Goal: Browse casually

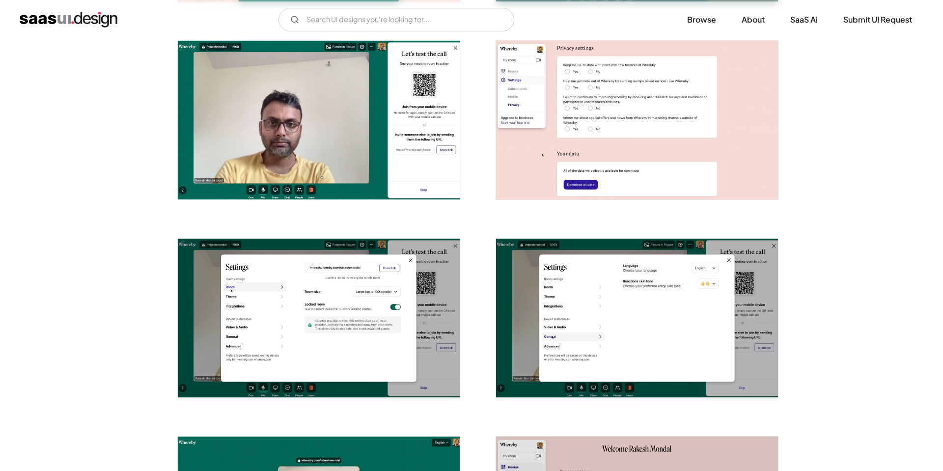
scroll to position [580, 0]
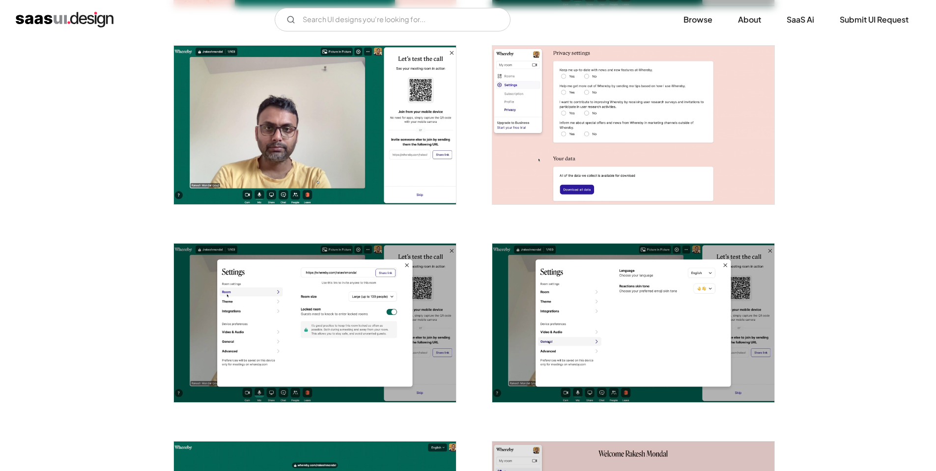
click at [284, 311] on img "open lightbox" at bounding box center [315, 323] width 282 height 159
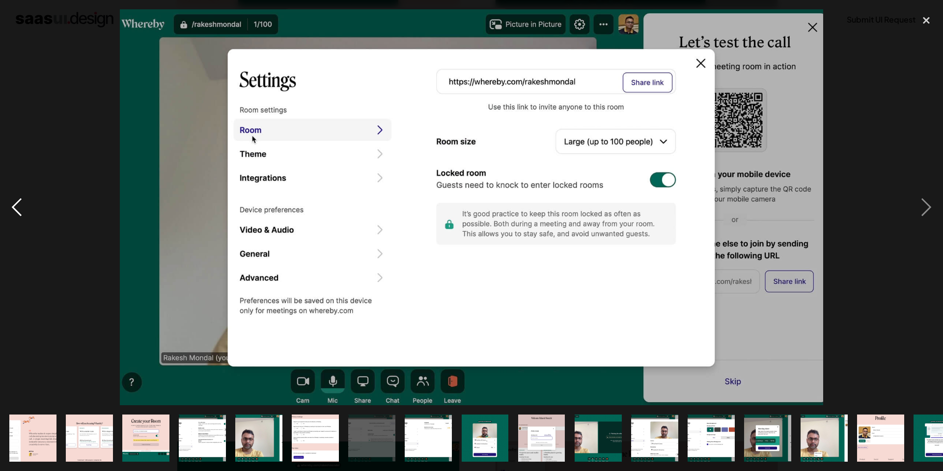
click at [18, 204] on div "previous image" at bounding box center [16, 207] width 33 height 396
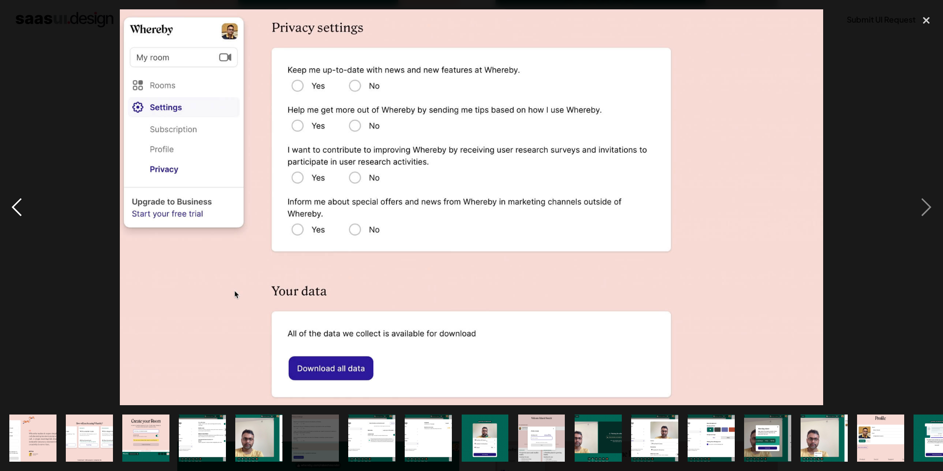
click at [18, 204] on div "previous image" at bounding box center [16, 207] width 33 height 396
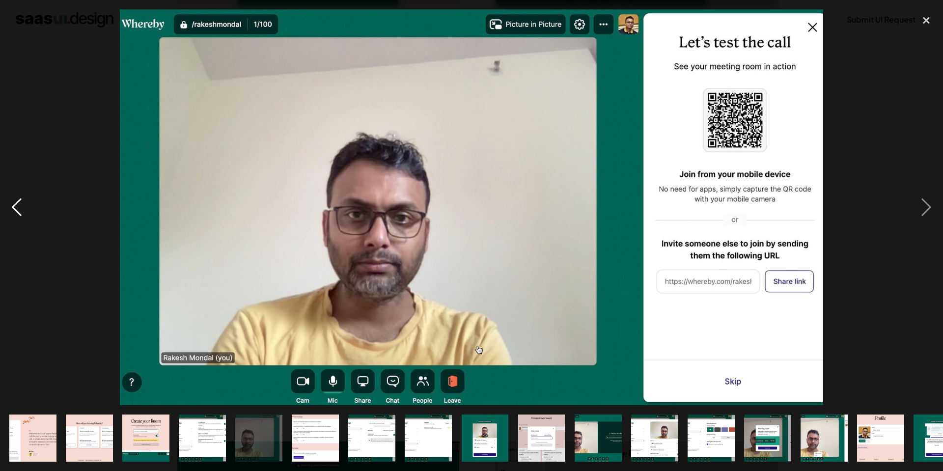
click at [18, 204] on div "previous image" at bounding box center [16, 207] width 33 height 396
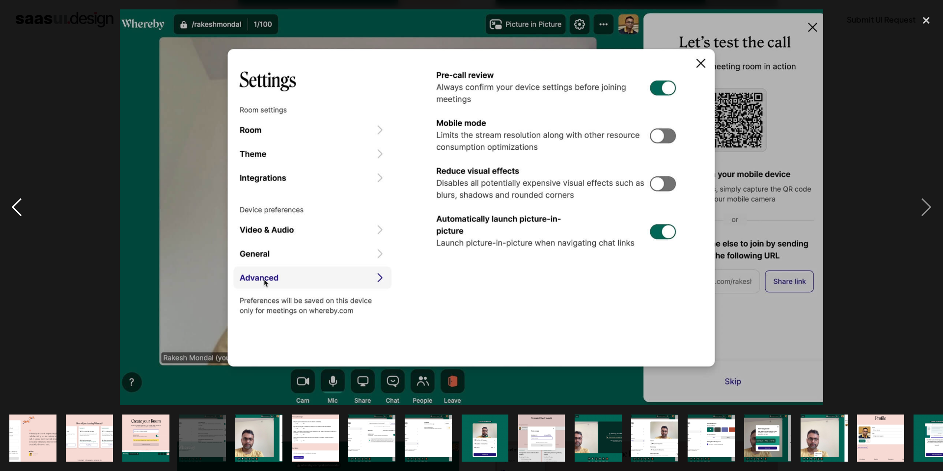
click at [18, 204] on div "previous image" at bounding box center [16, 207] width 33 height 396
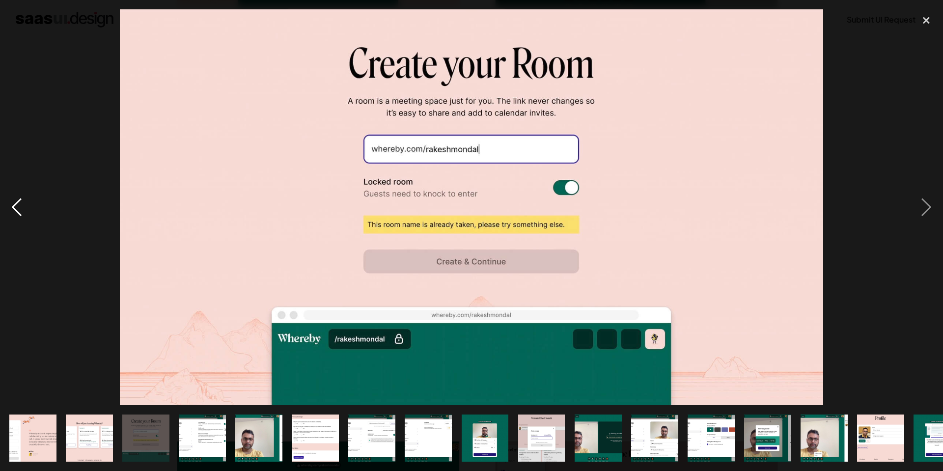
click at [18, 204] on div "previous image" at bounding box center [16, 207] width 33 height 396
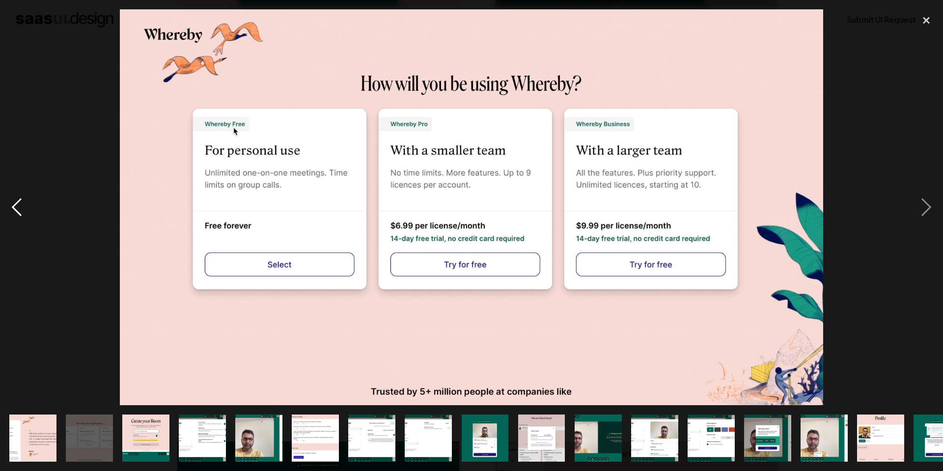
click at [18, 204] on div "previous image" at bounding box center [16, 207] width 33 height 396
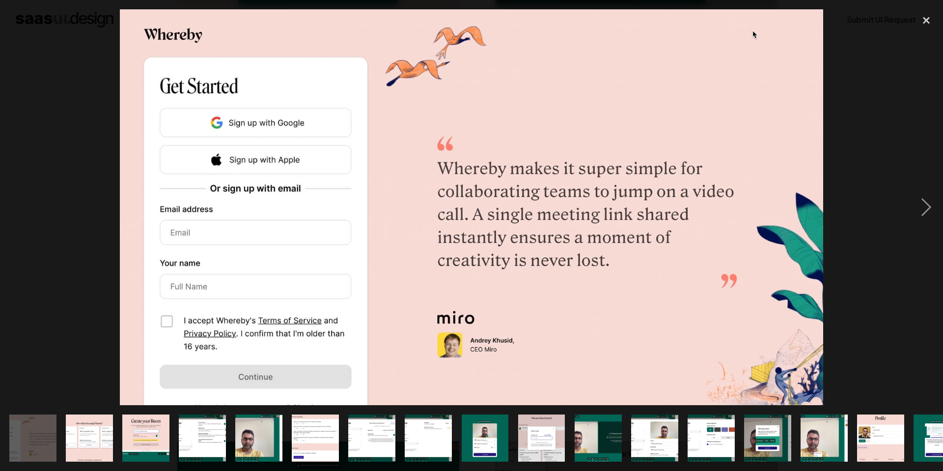
click at [18, 204] on div "previous image" at bounding box center [16, 207] width 33 height 396
click at [923, 206] on div "next image" at bounding box center [926, 207] width 33 height 396
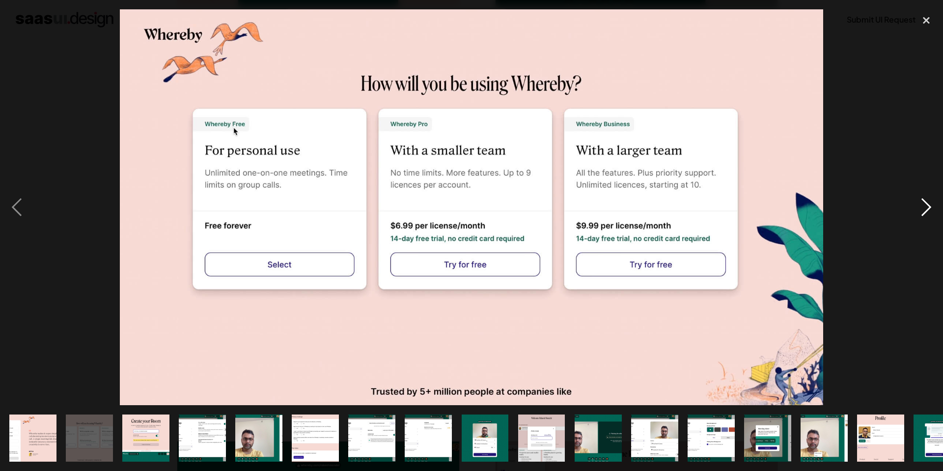
click at [923, 206] on div "next image" at bounding box center [926, 207] width 33 height 396
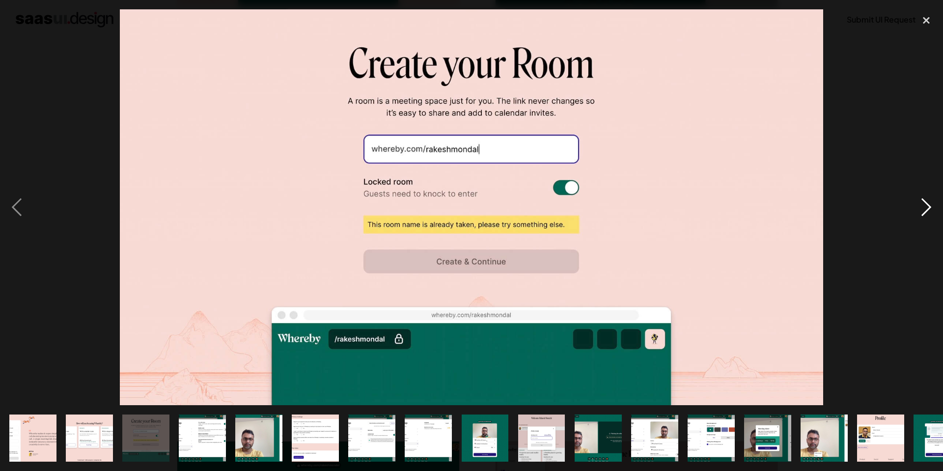
click at [923, 206] on div "next image" at bounding box center [926, 207] width 33 height 396
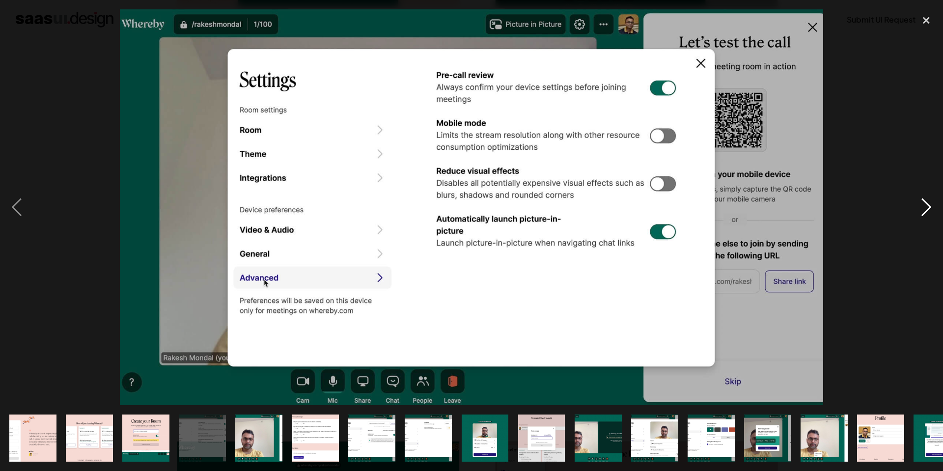
click at [923, 206] on div "next image" at bounding box center [926, 207] width 33 height 396
